Goal: Information Seeking & Learning: Check status

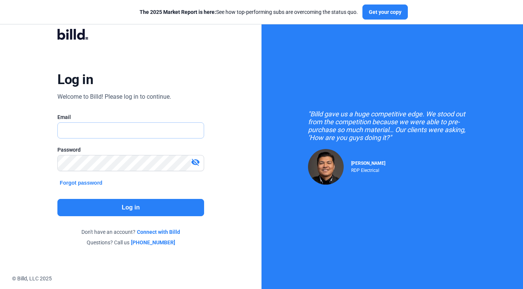
type input "[PERSON_NAME][EMAIL_ADDRESS][DOMAIN_NAME]"
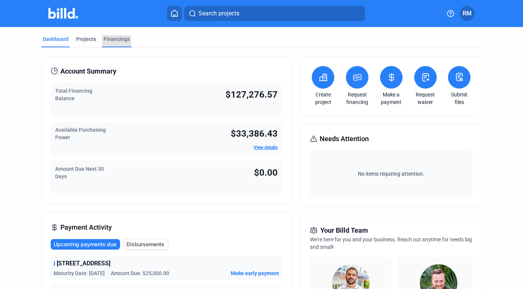
click at [114, 41] on div "Financings" at bounding box center [117, 39] width 26 height 8
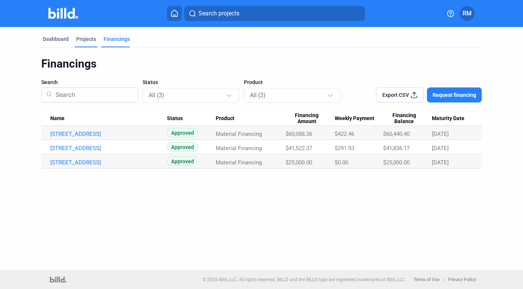
click at [91, 38] on div "Projects" at bounding box center [86, 39] width 20 height 8
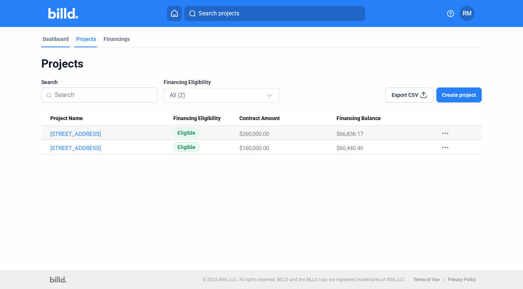
click at [53, 36] on div "Dashboard" at bounding box center [56, 39] width 26 height 8
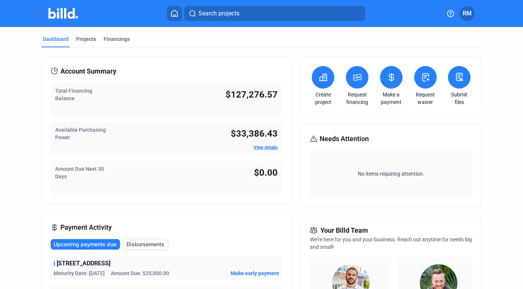
click at [265, 148] on link "View details" at bounding box center [266, 147] width 24 height 5
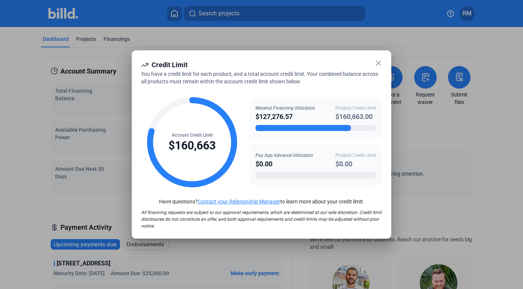
click at [376, 62] on icon at bounding box center [378, 63] width 9 height 9
